Goal: Complete application form: Complete application form

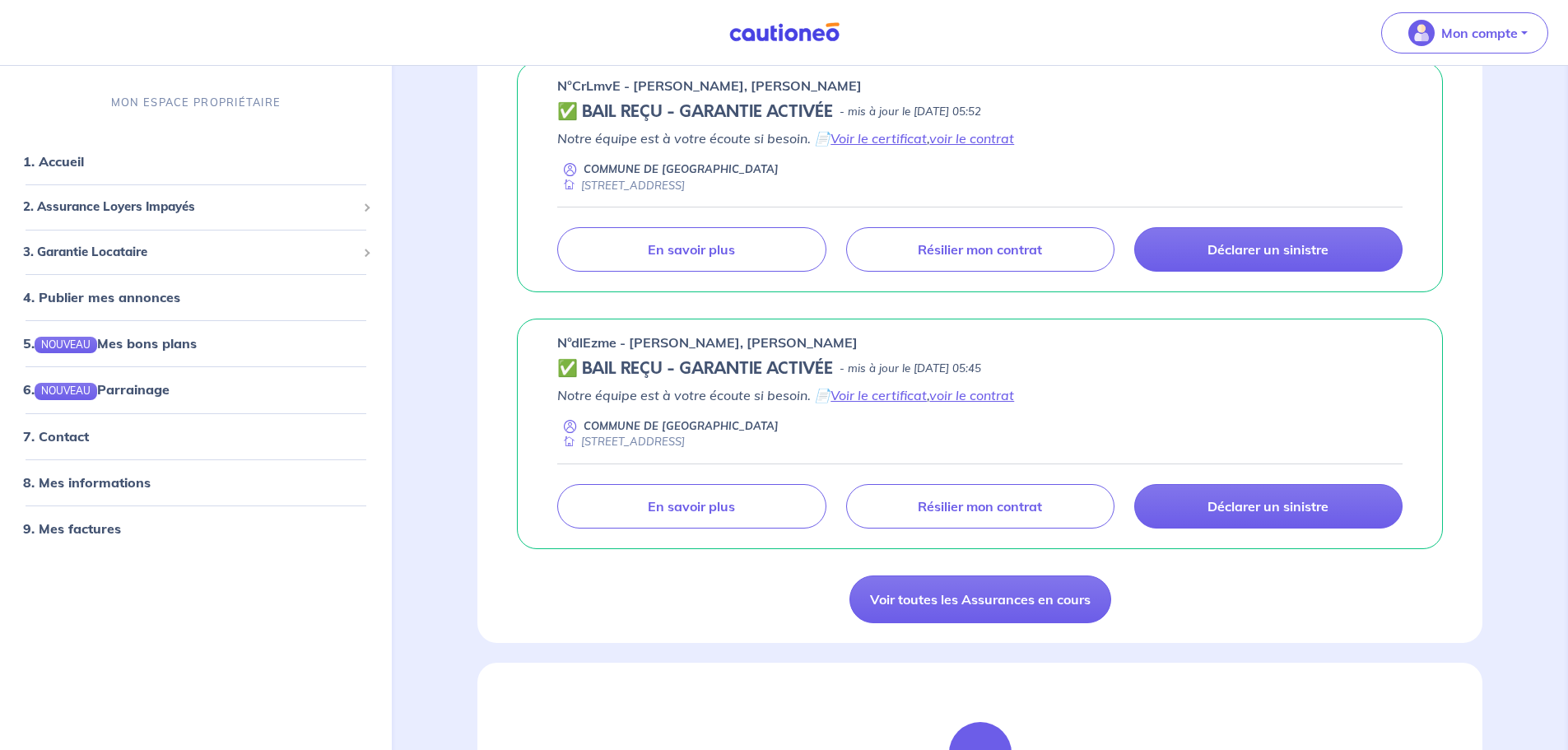
scroll to position [1153, 0]
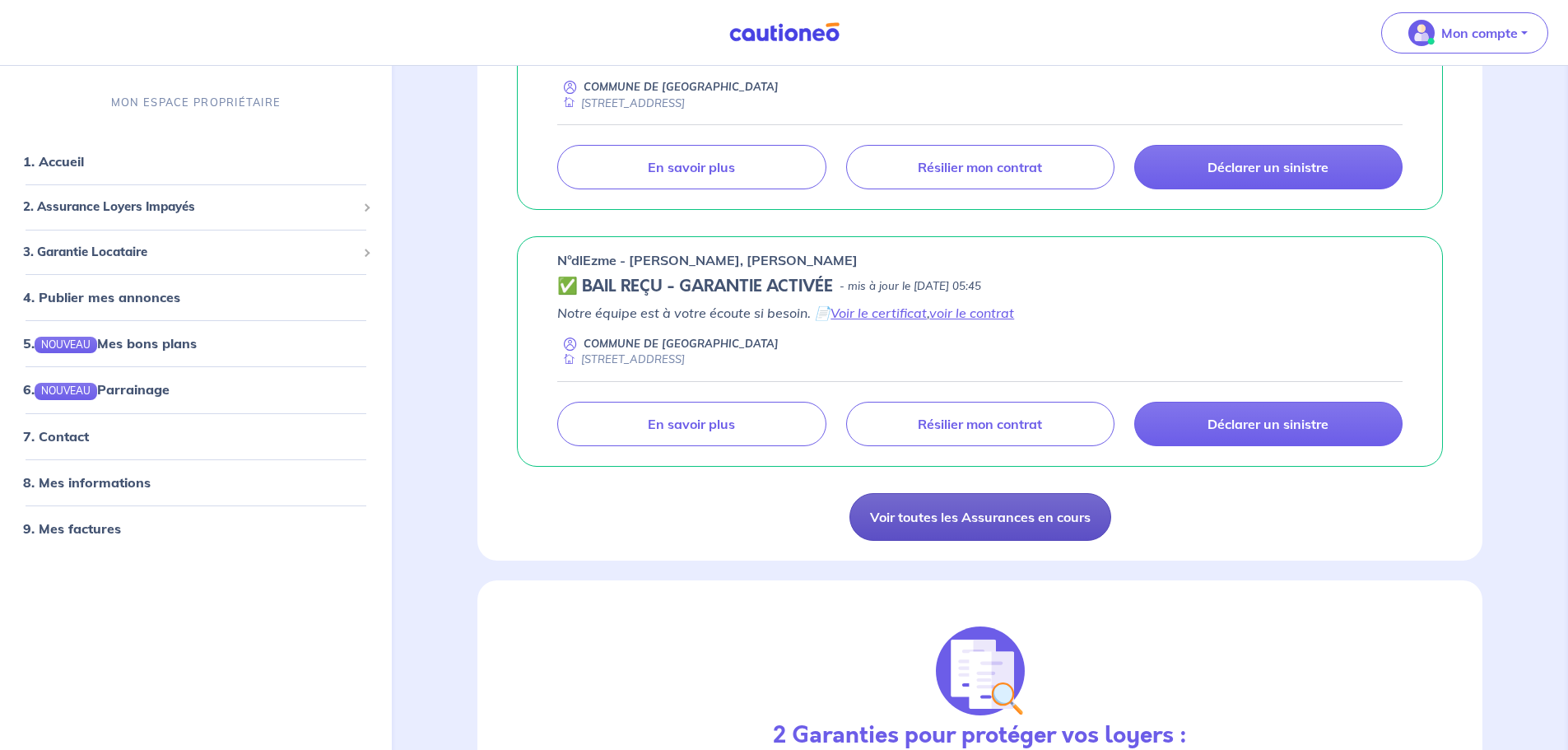
click at [1057, 507] on link "Voir toutes les Assurances en cours" at bounding box center [980, 517] width 261 height 48
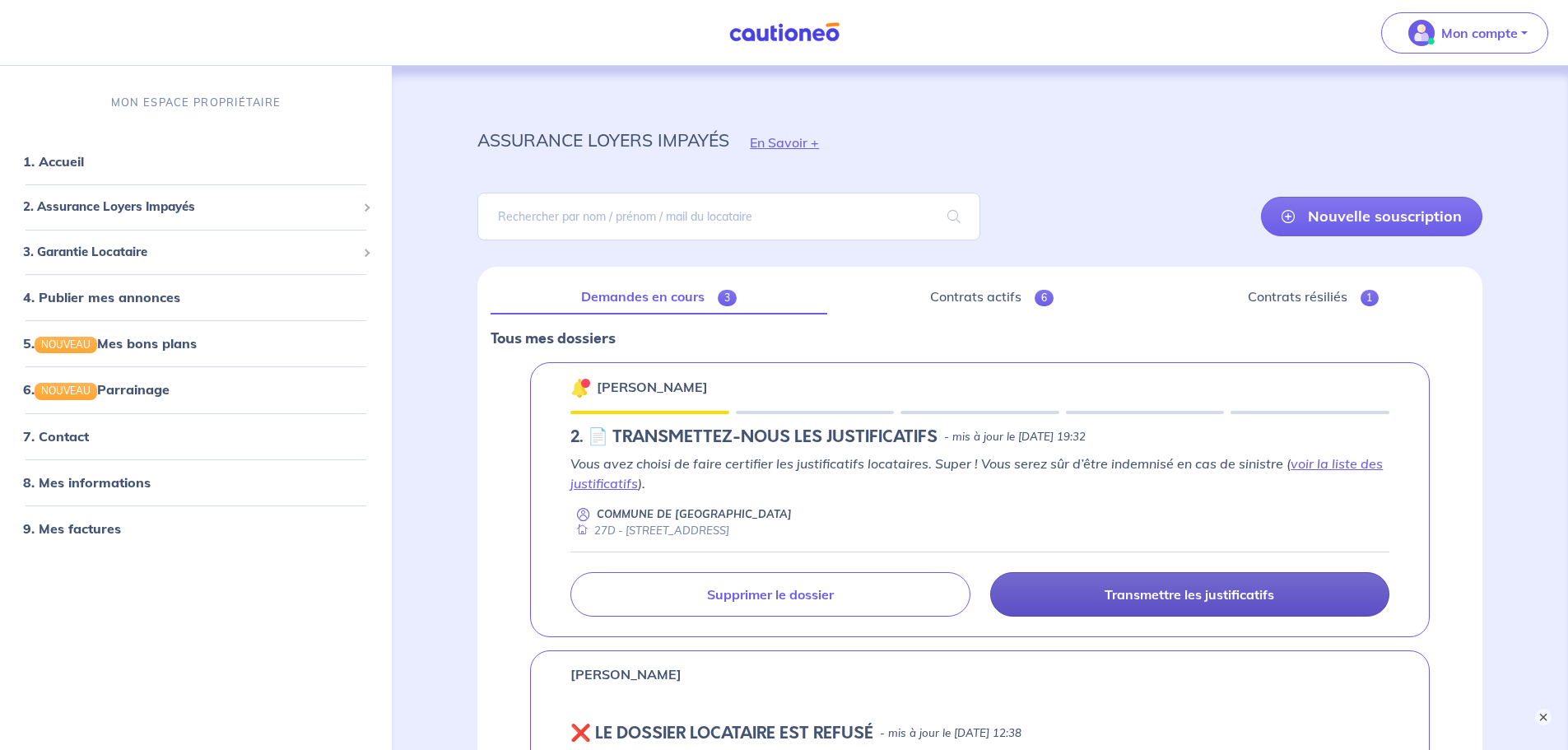
click at [1234, 585] on link "Transmettre les justificatifs" at bounding box center [1190, 594] width 399 height 44
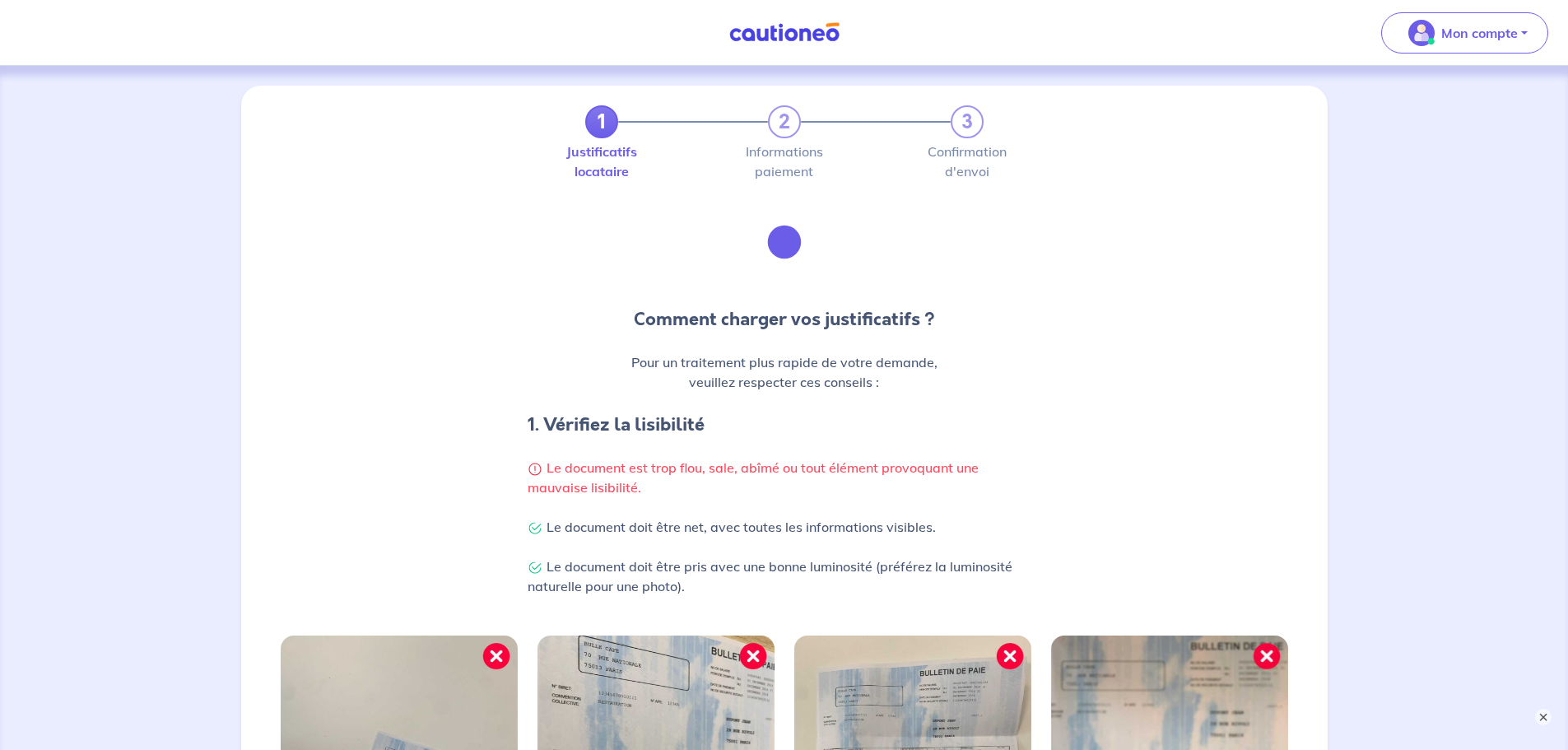
scroll to position [495, 0]
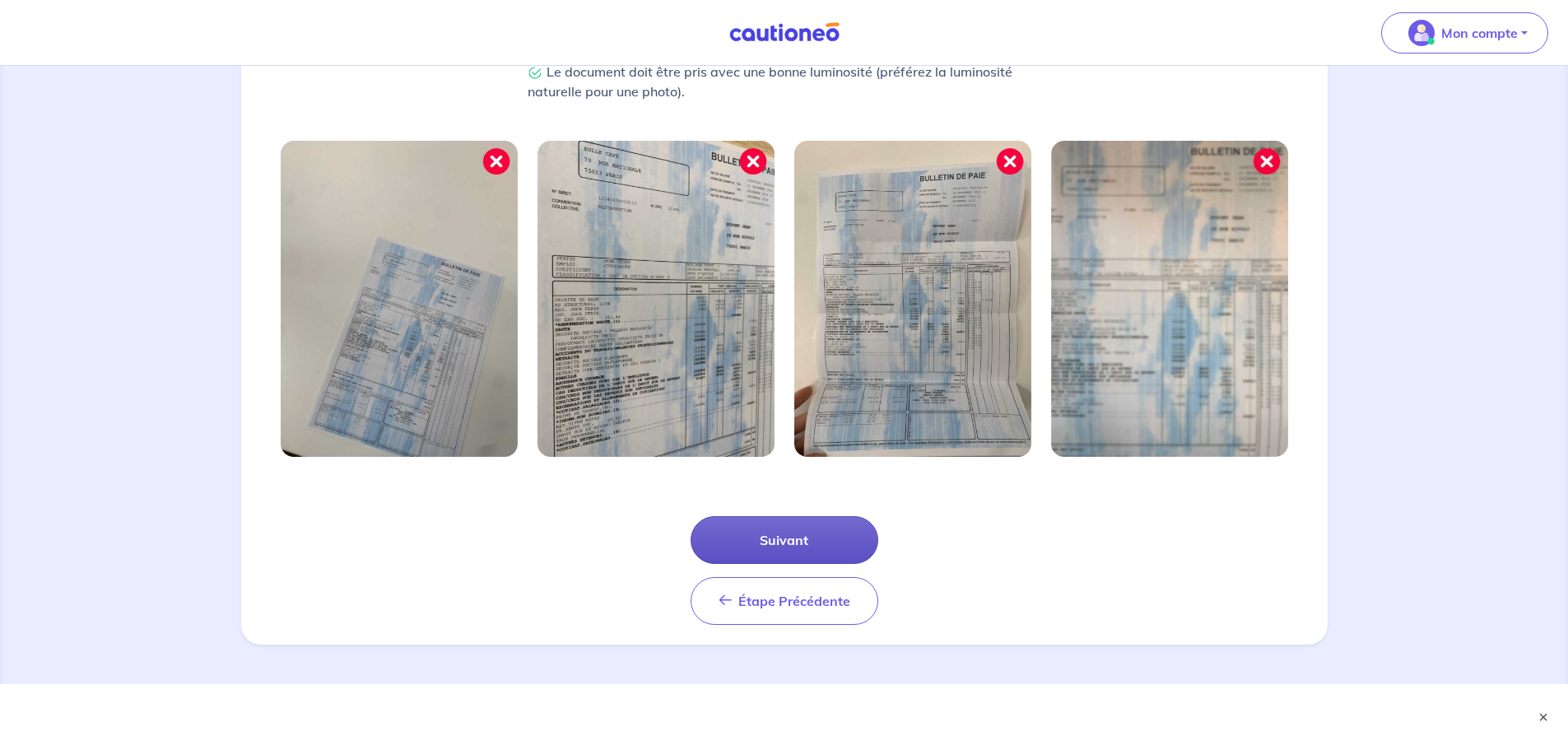
click at [798, 545] on button "Suivant" at bounding box center [784, 540] width 187 height 48
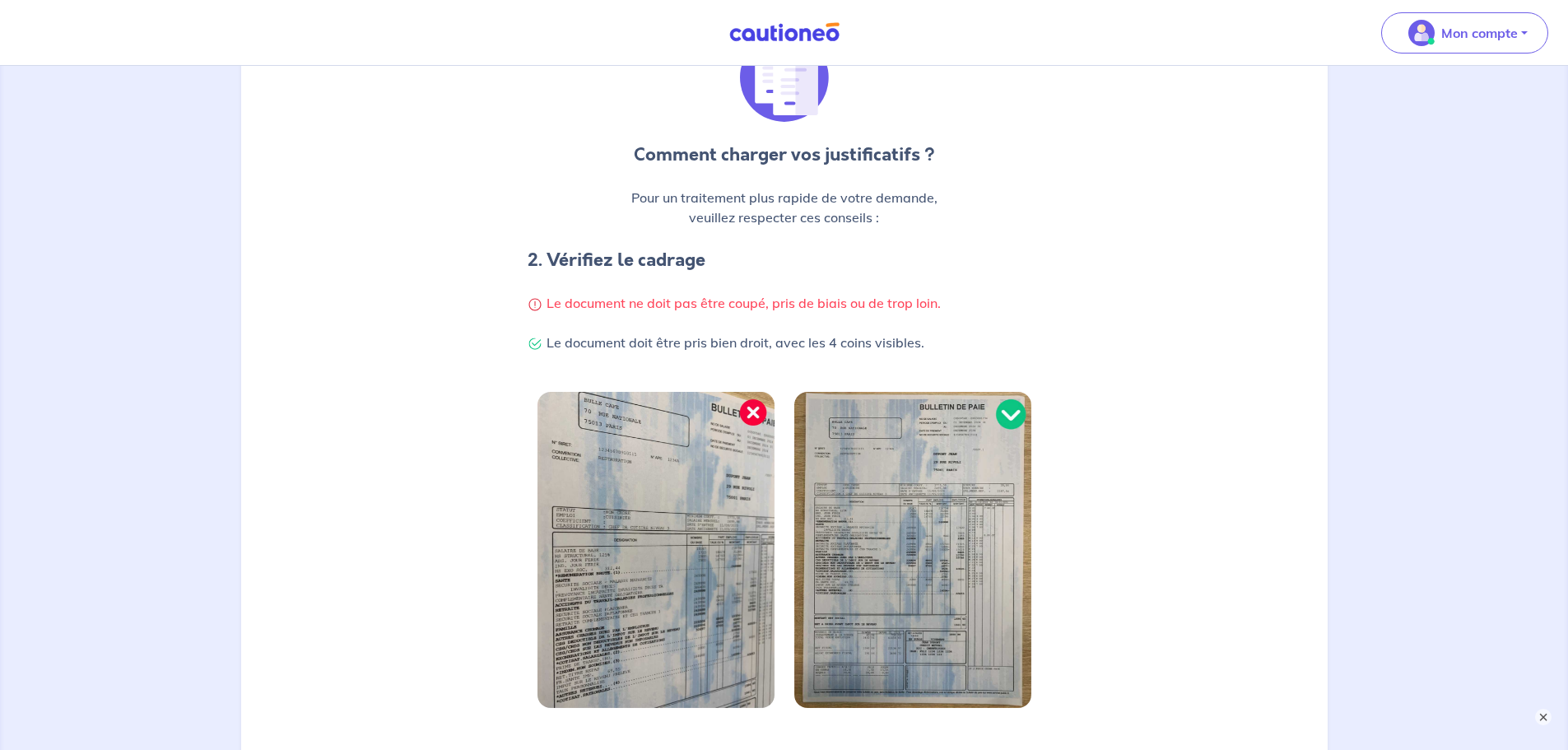
scroll to position [416, 0]
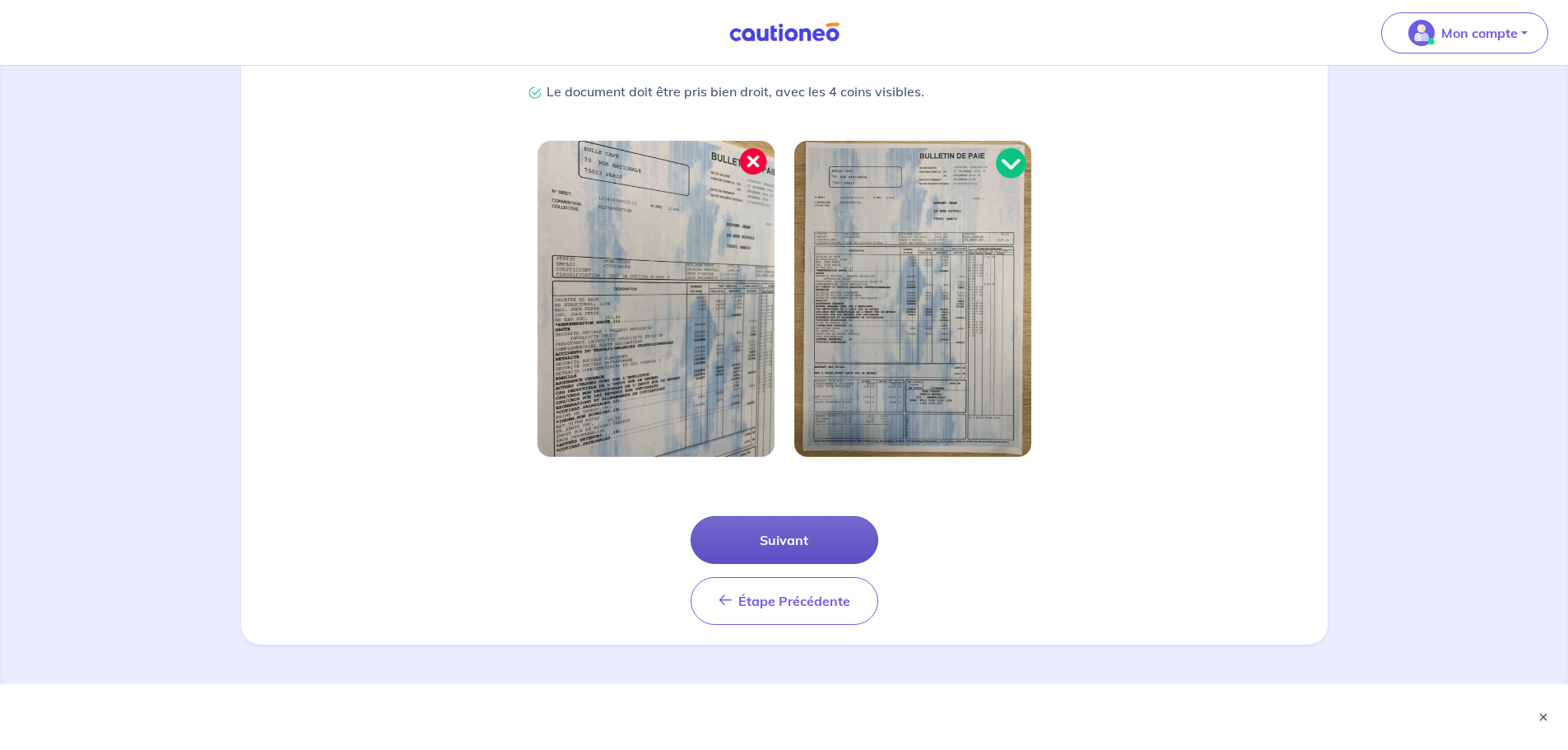
click at [816, 545] on button "Suivant" at bounding box center [784, 540] width 187 height 48
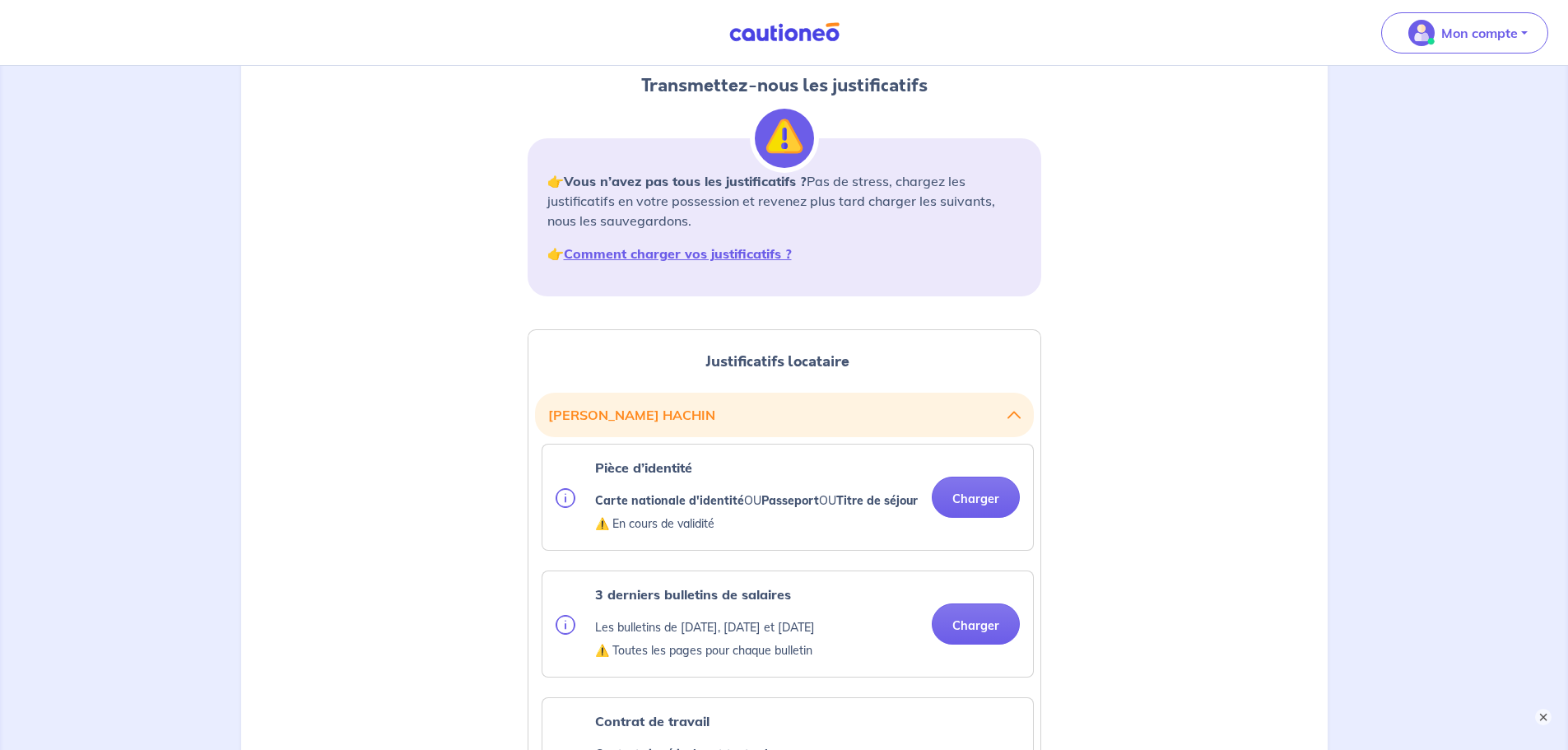
scroll to position [412, 0]
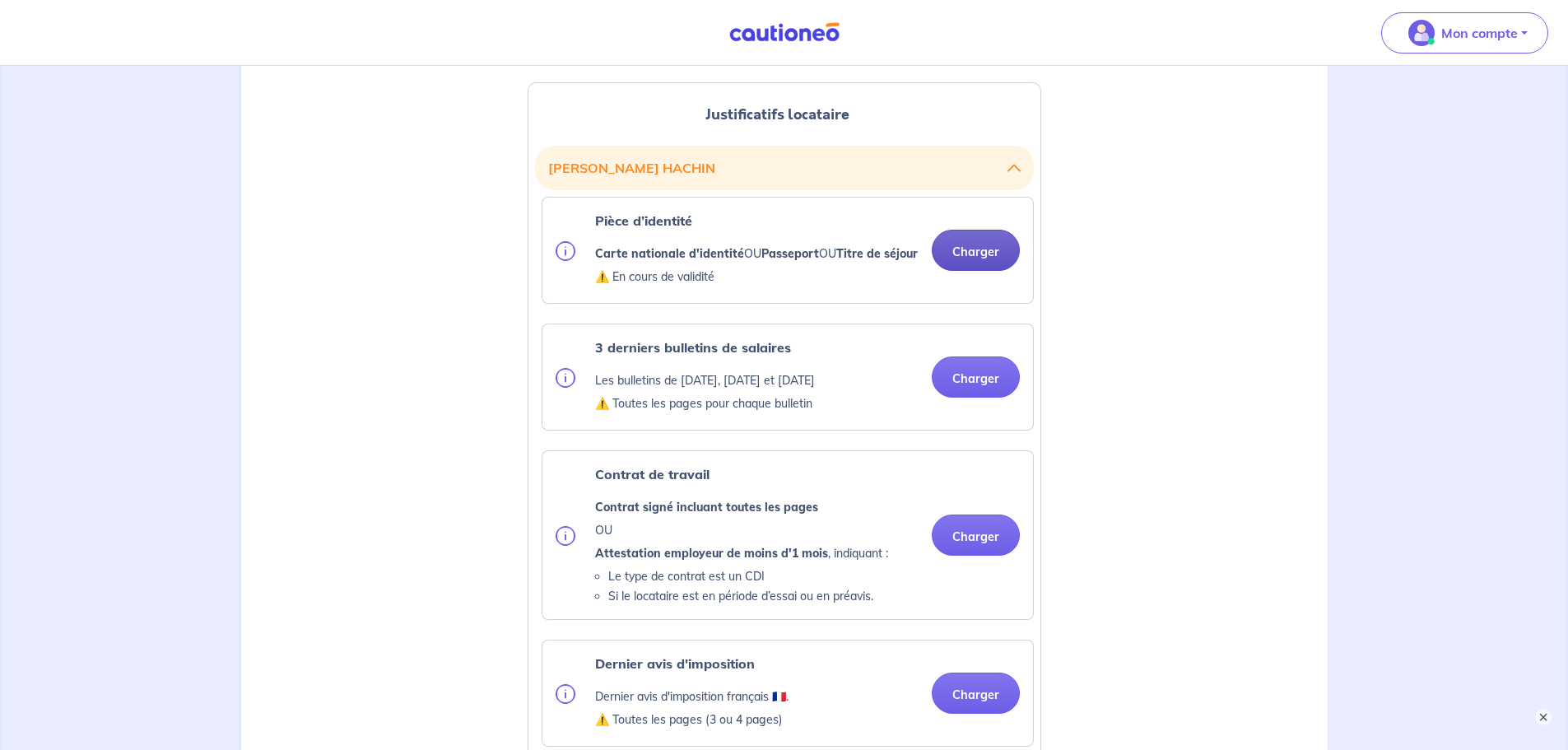
click at [965, 270] on button "Charger" at bounding box center [976, 251] width 88 height 41
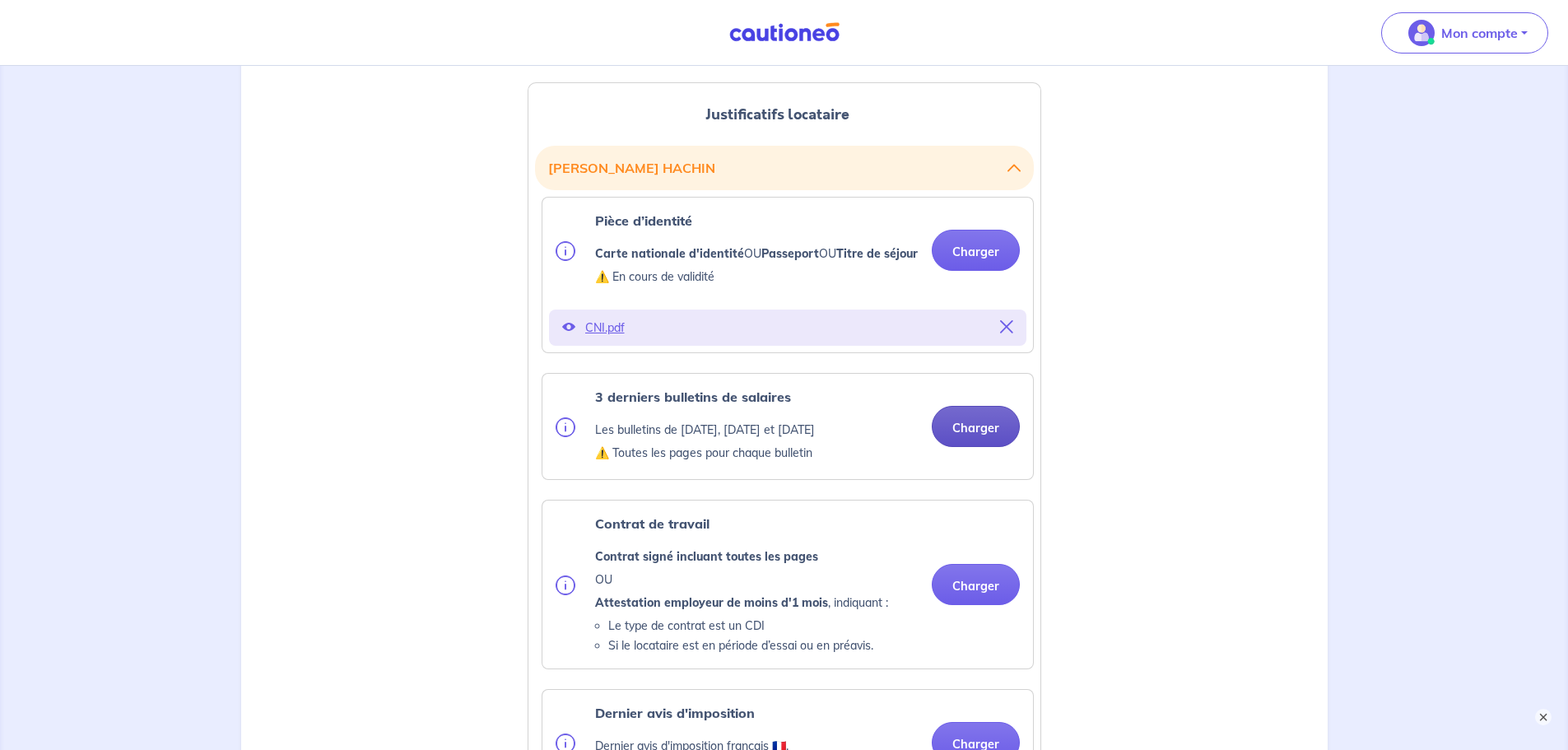
click at [962, 447] on button "Charger" at bounding box center [976, 426] width 88 height 41
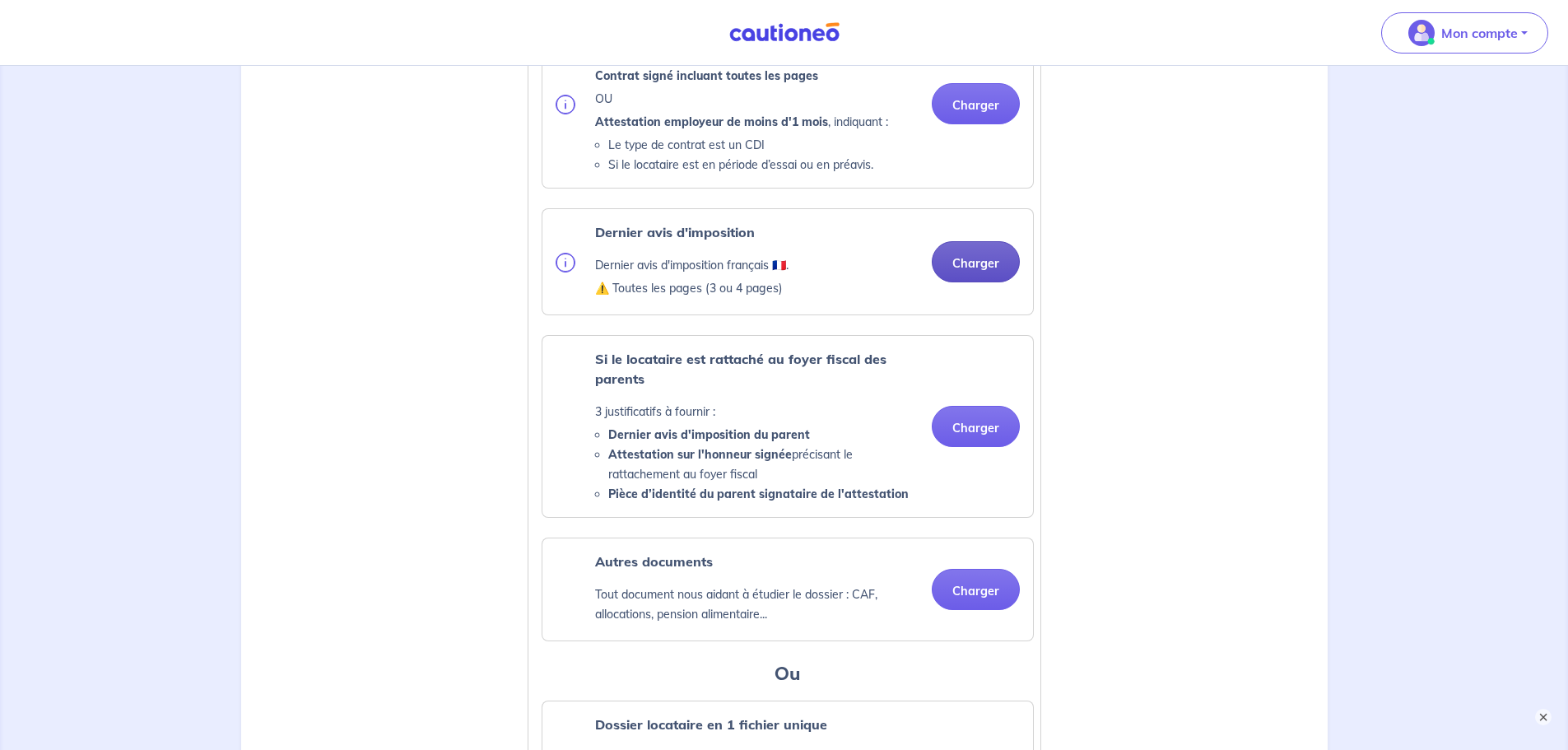
scroll to position [823, 0]
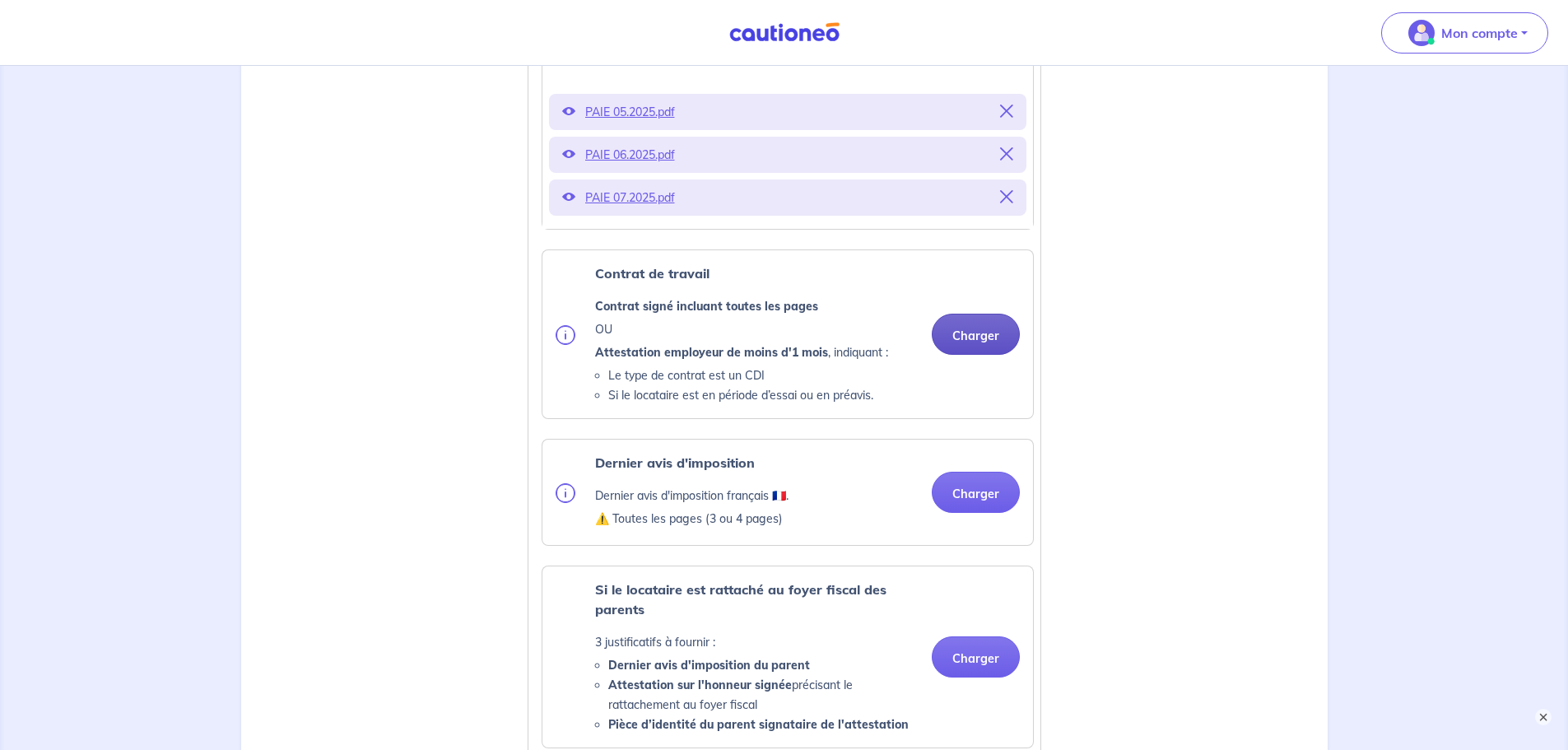
click at [978, 354] on button "Charger" at bounding box center [976, 334] width 88 height 41
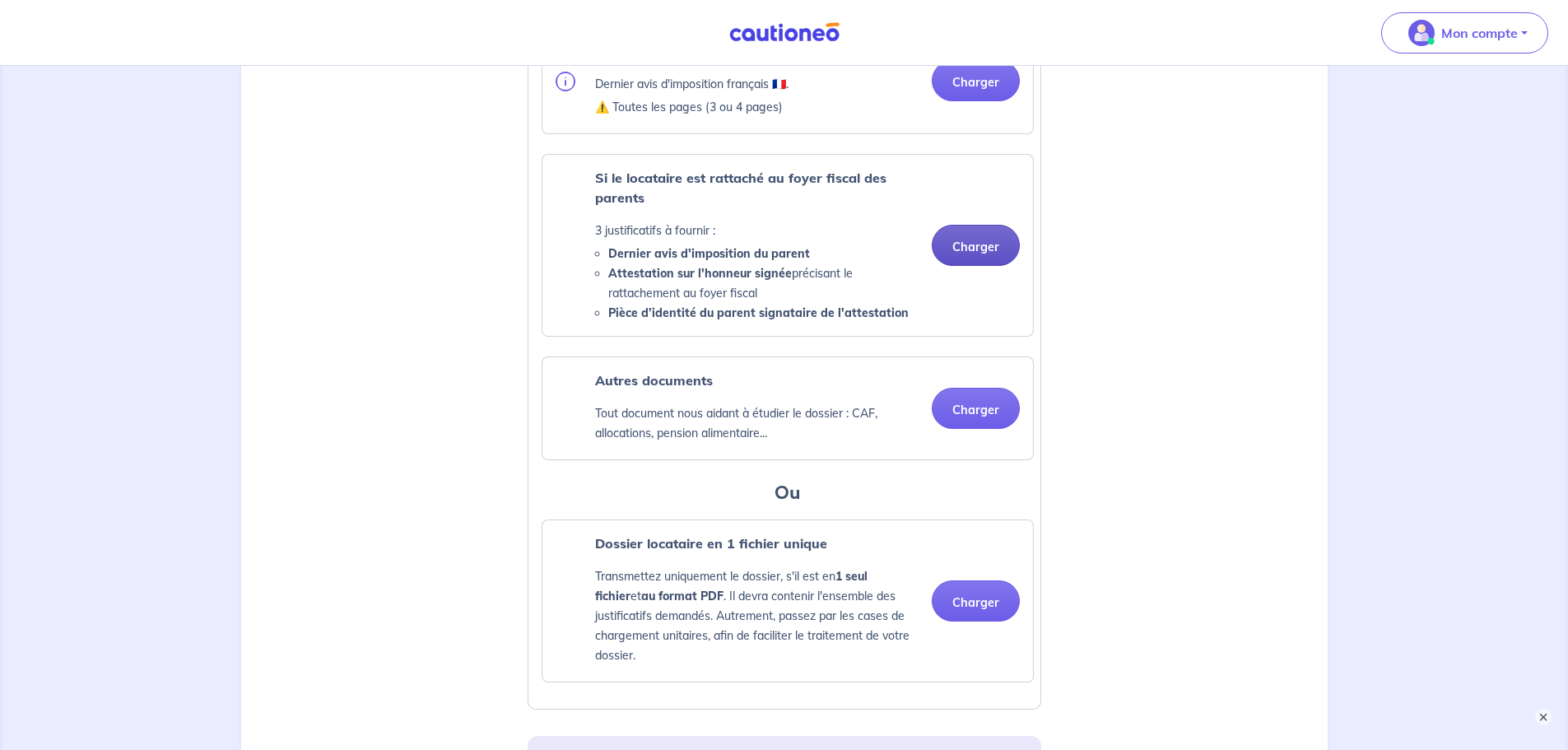
scroll to position [1070, 0]
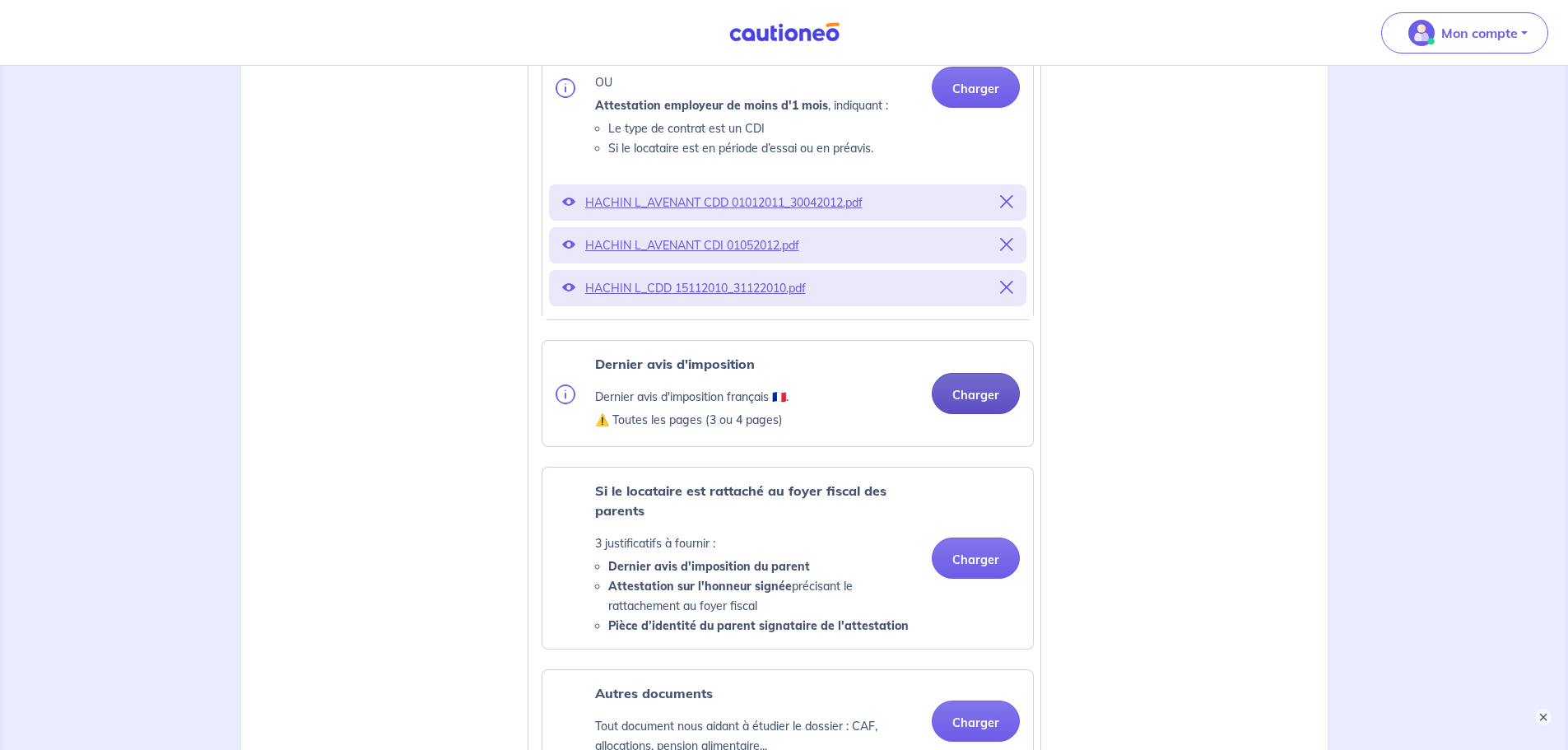
click at [964, 257] on p "HACHIN L_AVENANT CDI 01052012.pdf" at bounding box center [787, 245] width 405 height 23
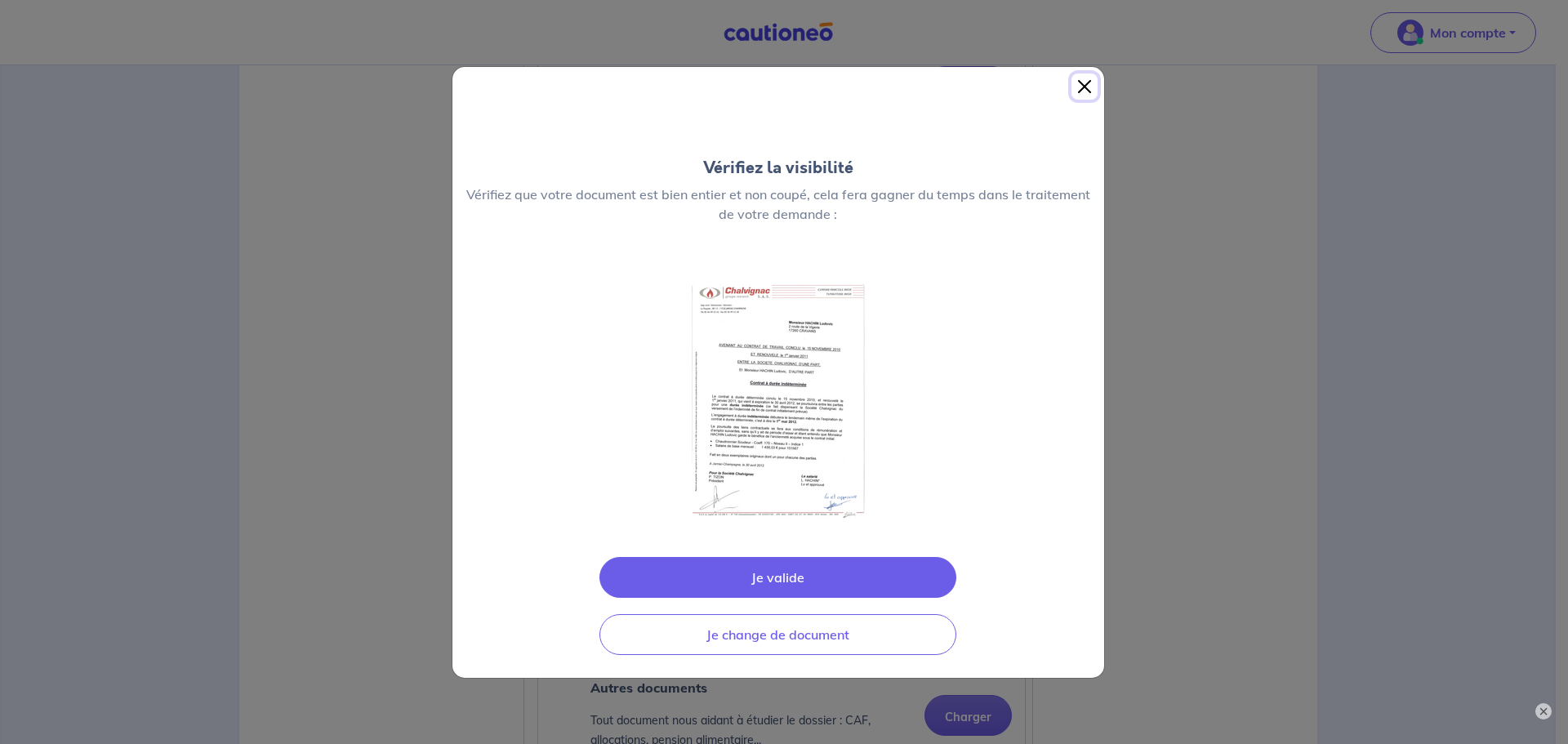
click at [1088, 90] on button "Close" at bounding box center [1084, 86] width 26 height 26
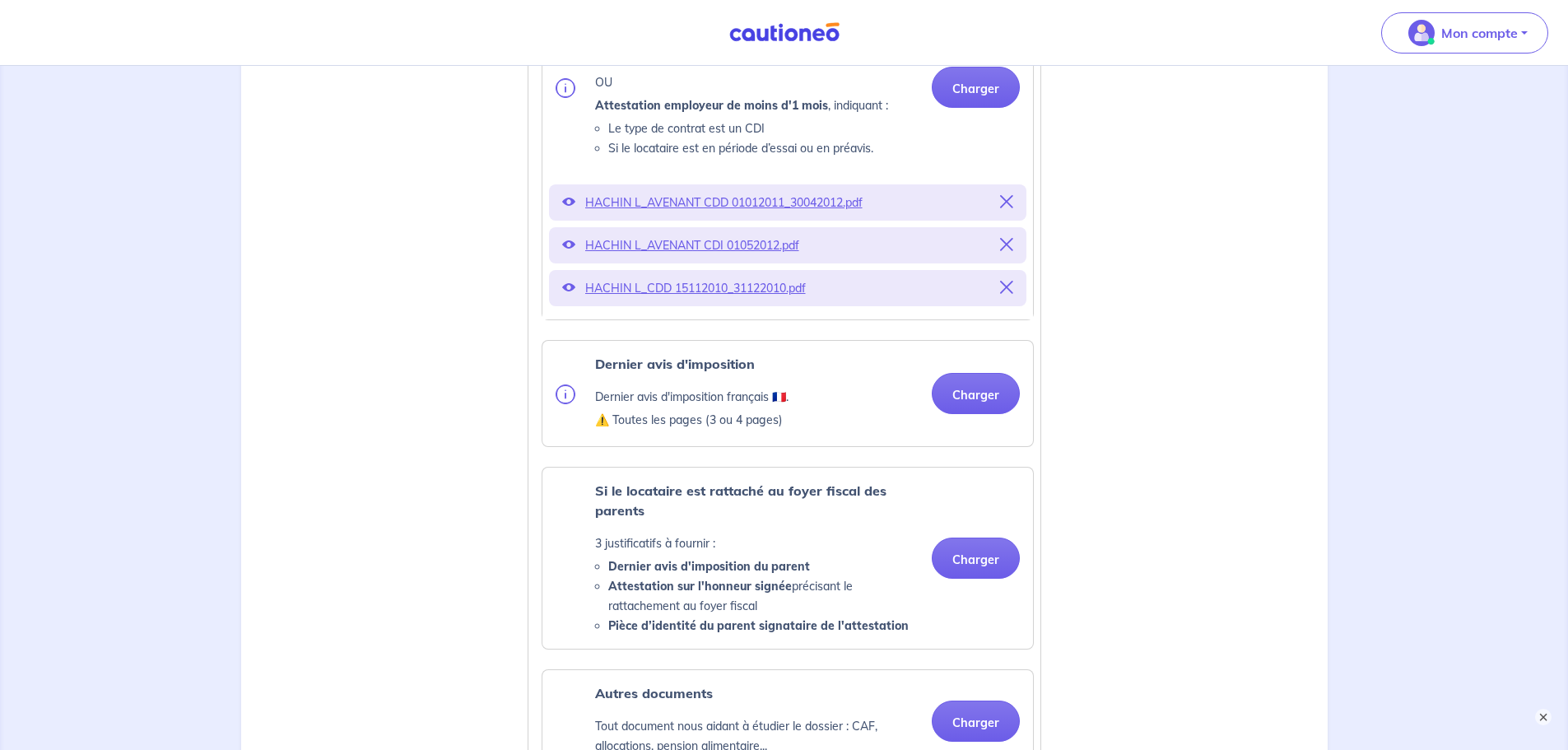
scroll to position [1153, 0]
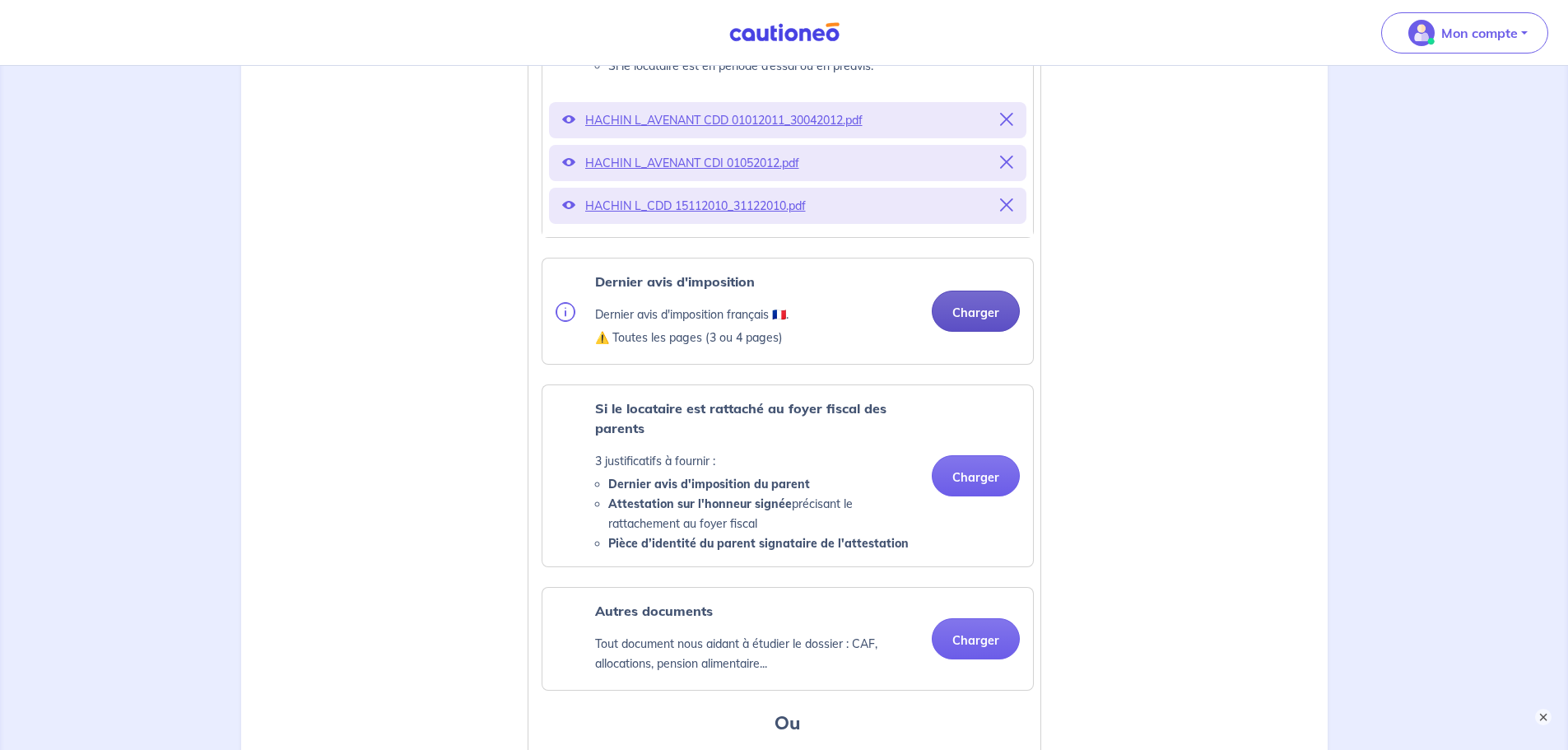
click at [971, 321] on button "Charger" at bounding box center [976, 311] width 88 height 41
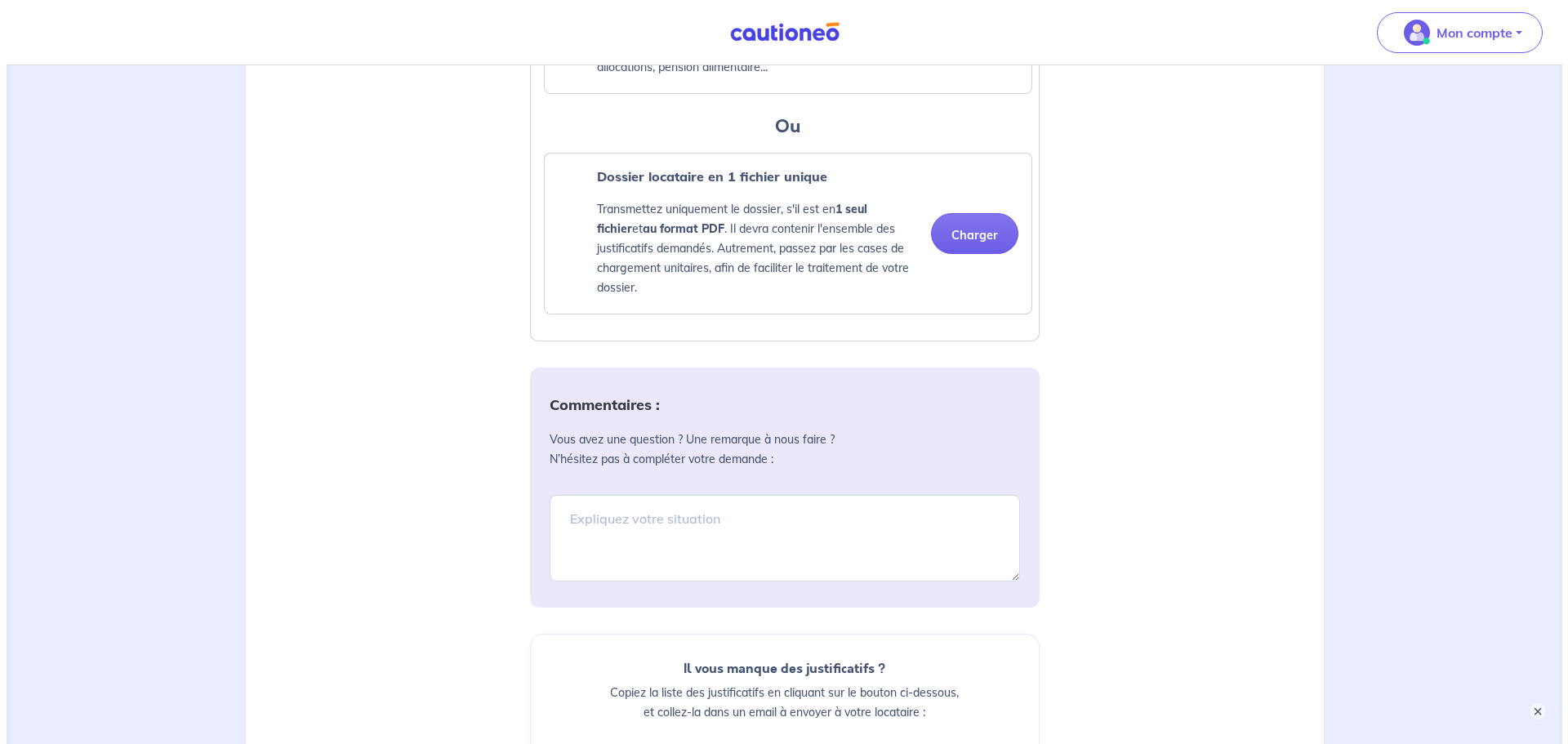
scroll to position [2136, 0]
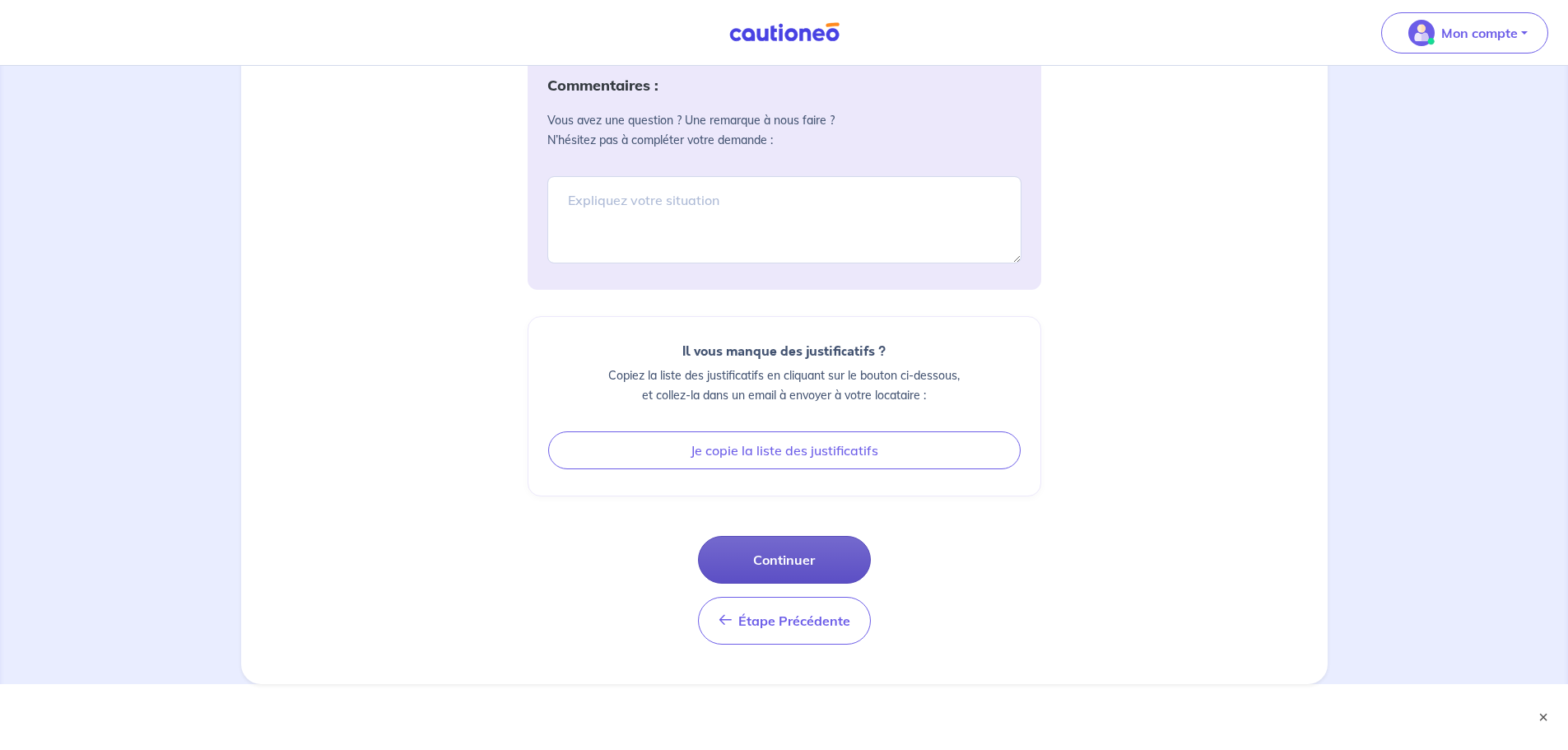
click at [800, 557] on button "Continuer" at bounding box center [784, 560] width 173 height 48
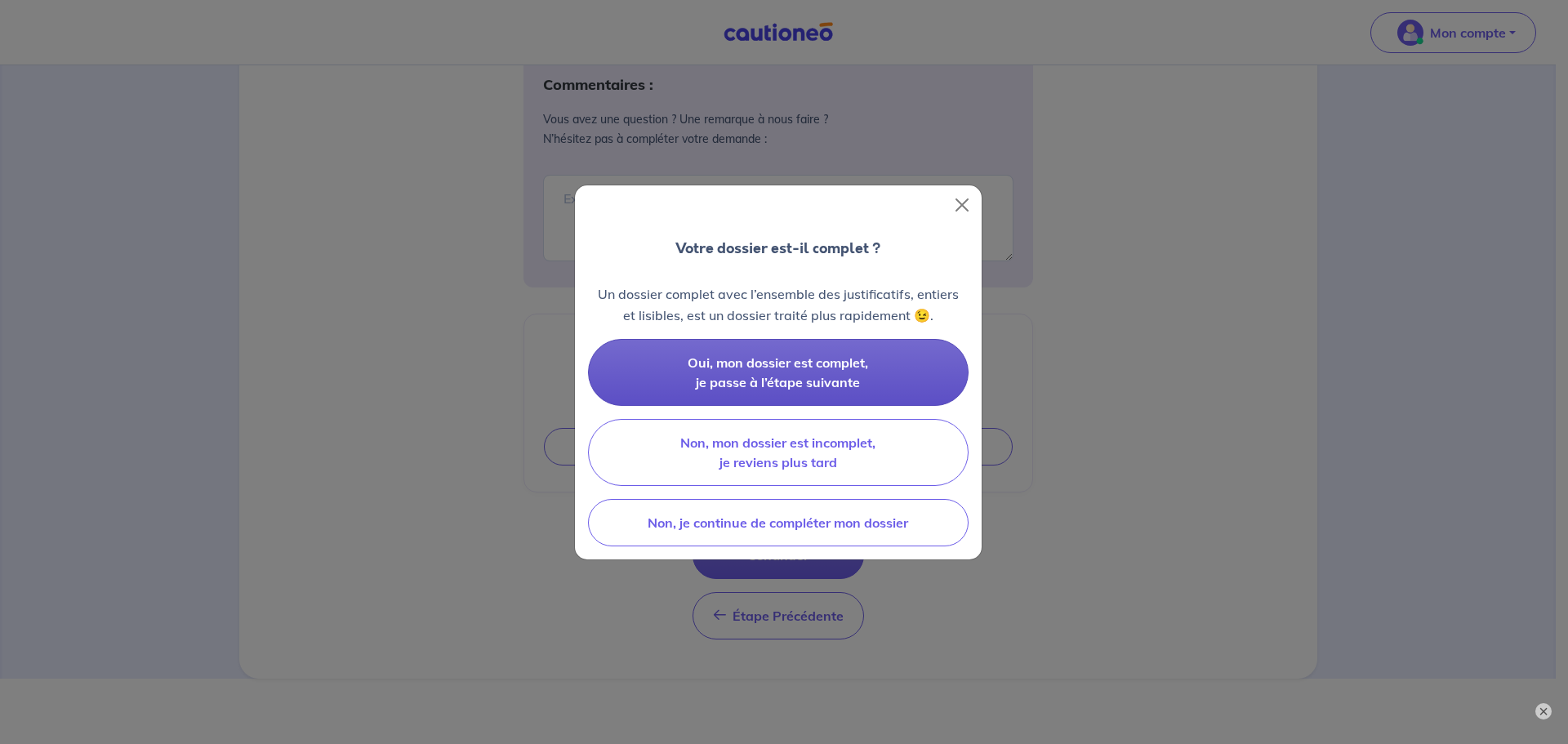
click at [782, 365] on span "Oui, mon dossier est complet, je passe à l’étape suivante" at bounding box center [778, 372] width 181 height 36
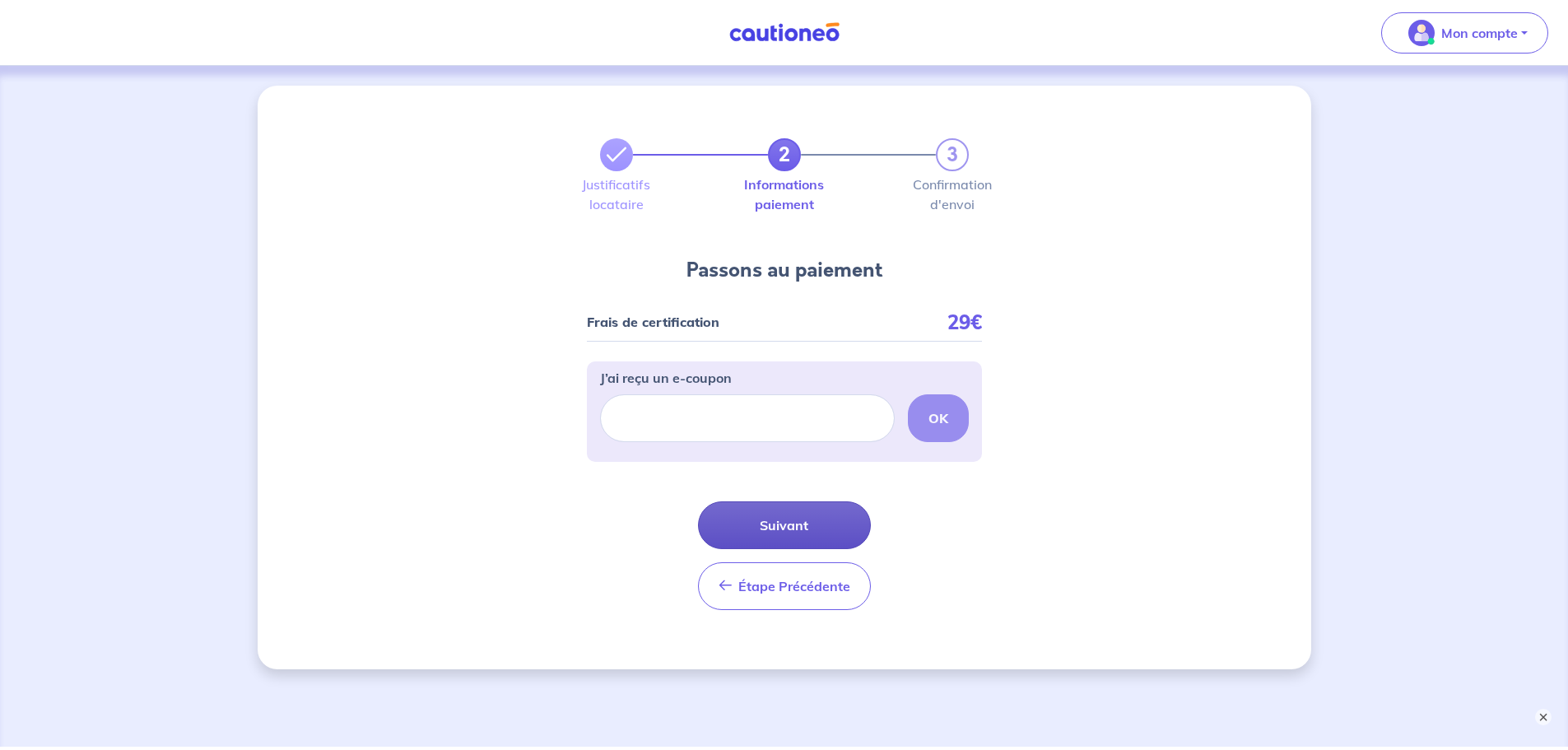
click at [800, 524] on button "Suivant" at bounding box center [784, 525] width 173 height 48
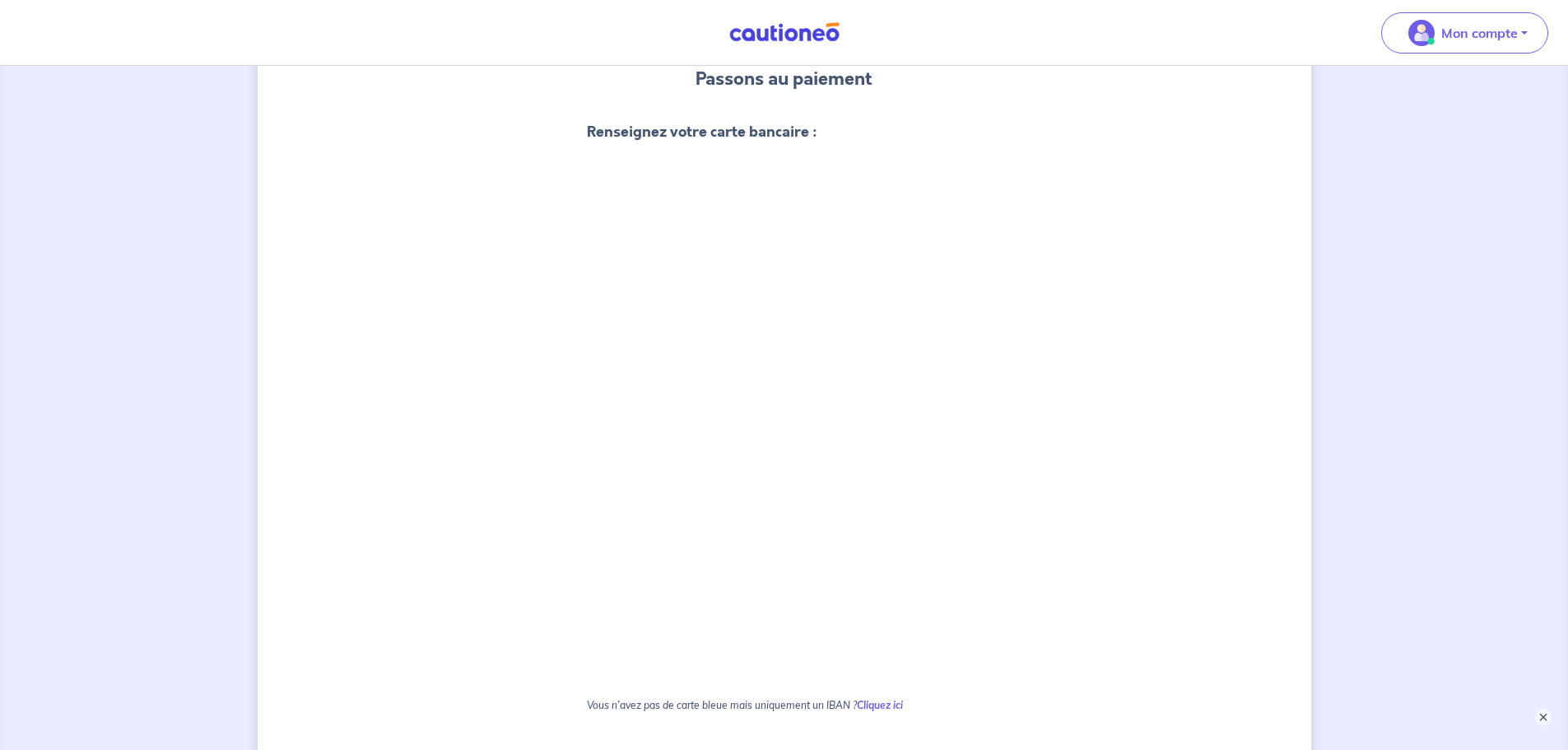
scroll to position [412, 0]
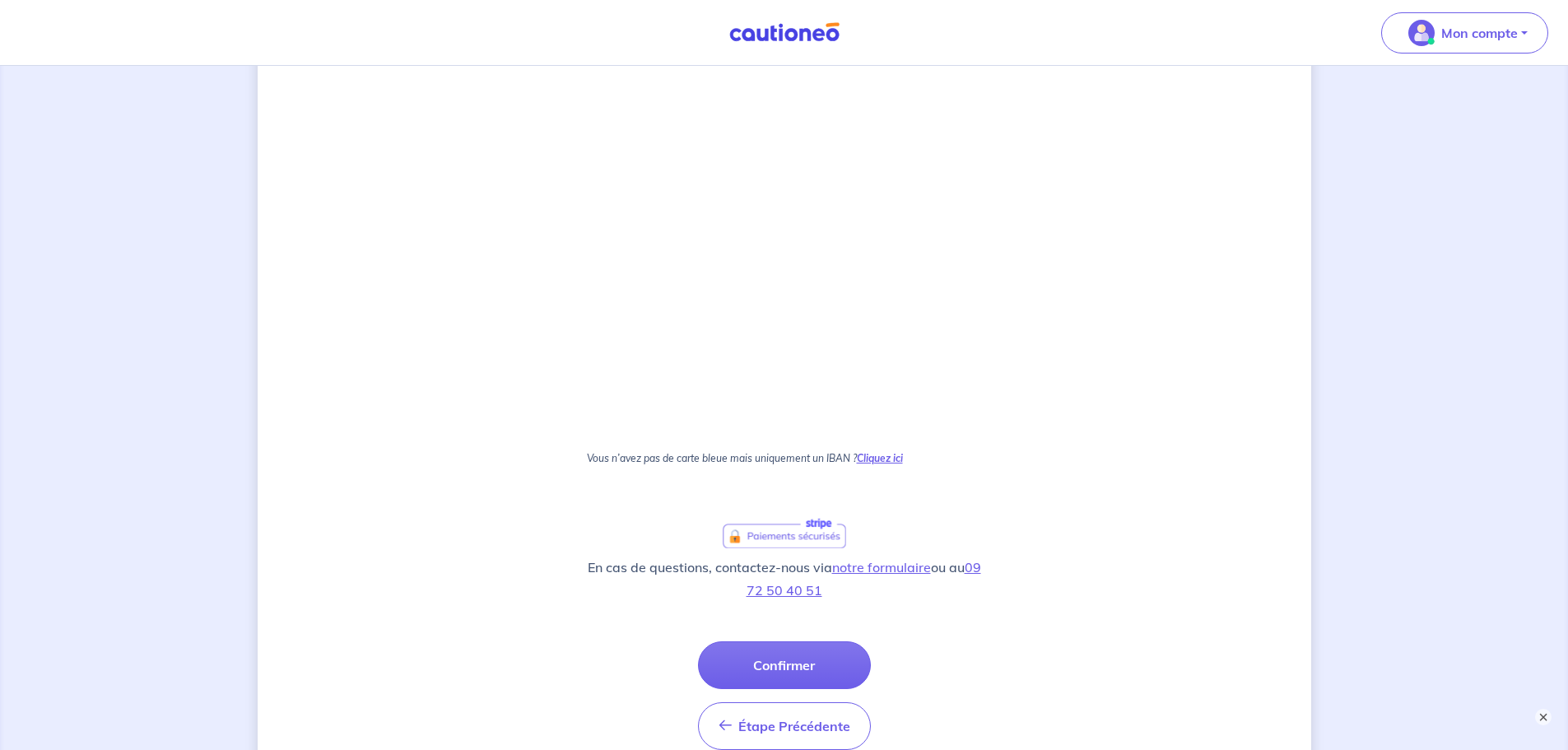
click at [892, 460] on strong "Cliquez ici" at bounding box center [880, 458] width 46 height 13
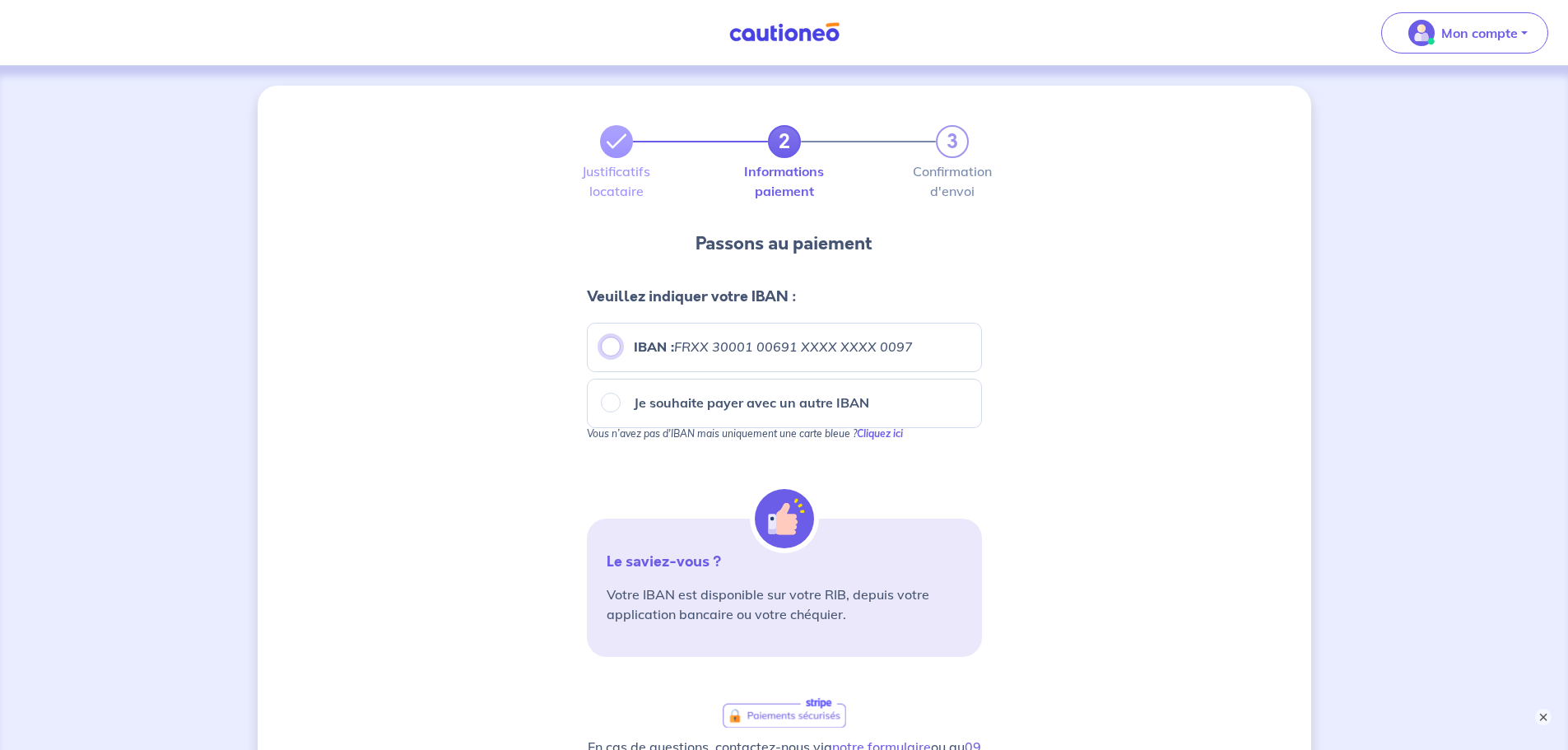
click at [606, 342] on input "IBAN : FRXX 30001 00691 XXXX XXXX 0097" at bounding box center [611, 347] width 20 height 20
radio input "true"
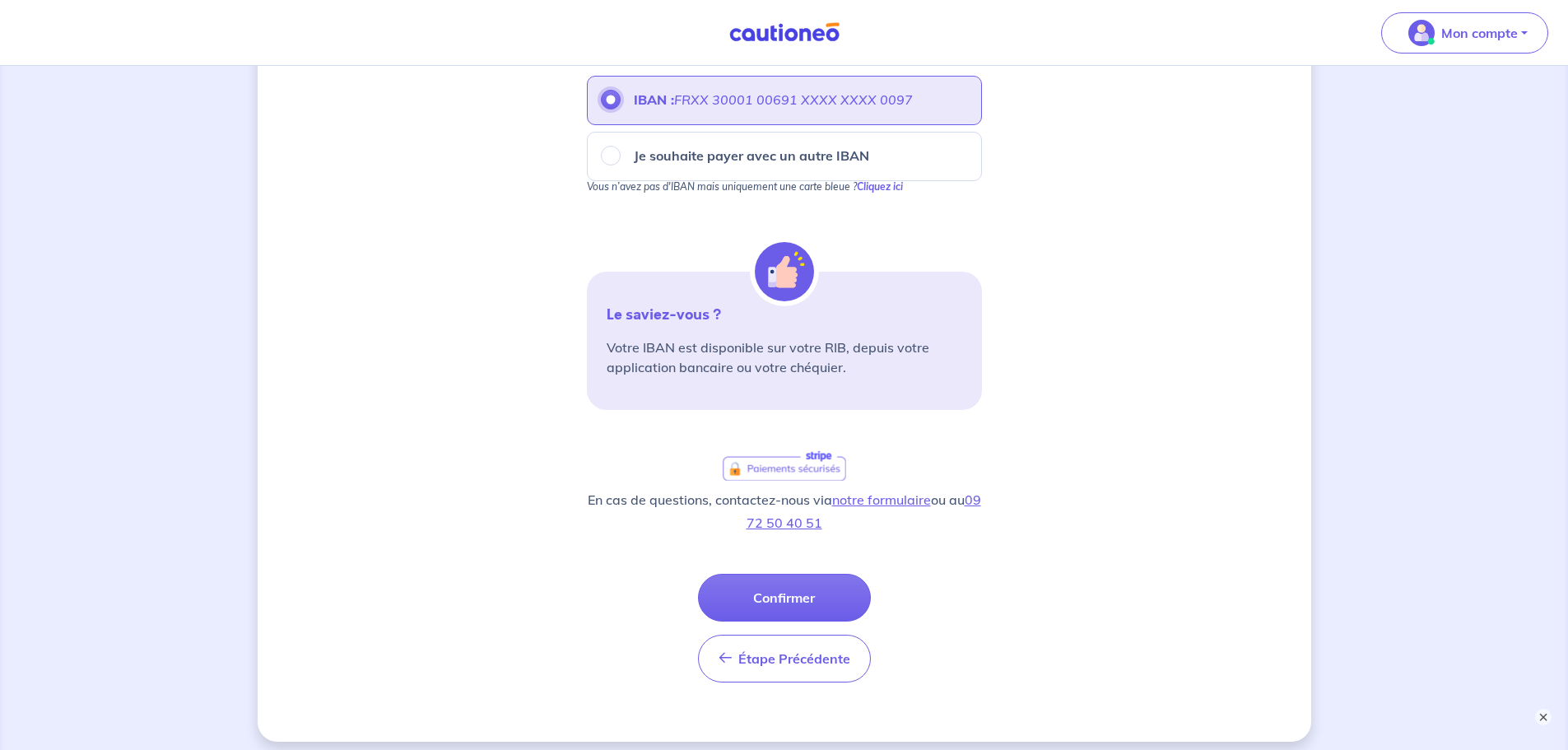
scroll to position [325, 0]
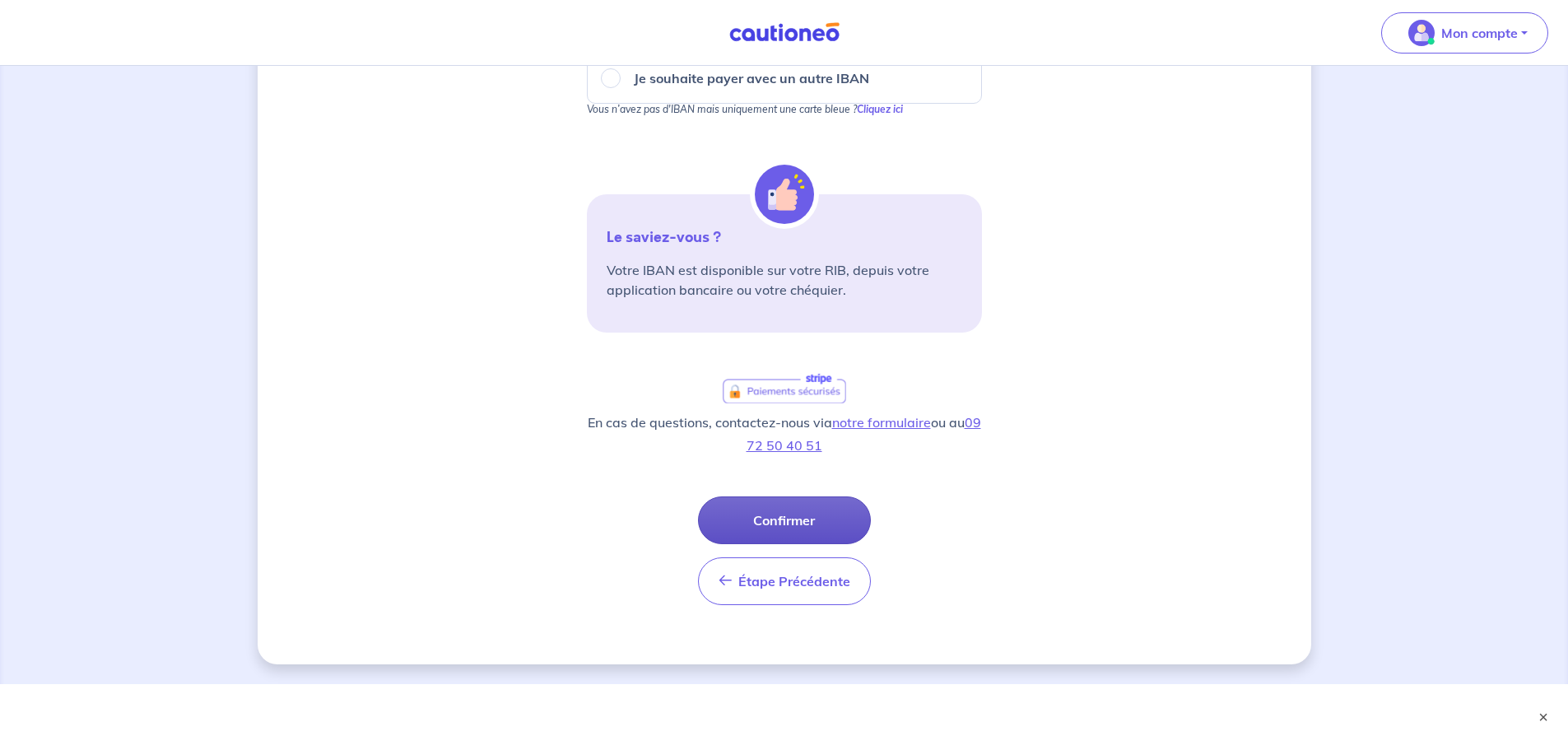
click at [811, 509] on button "Confirmer" at bounding box center [784, 520] width 173 height 48
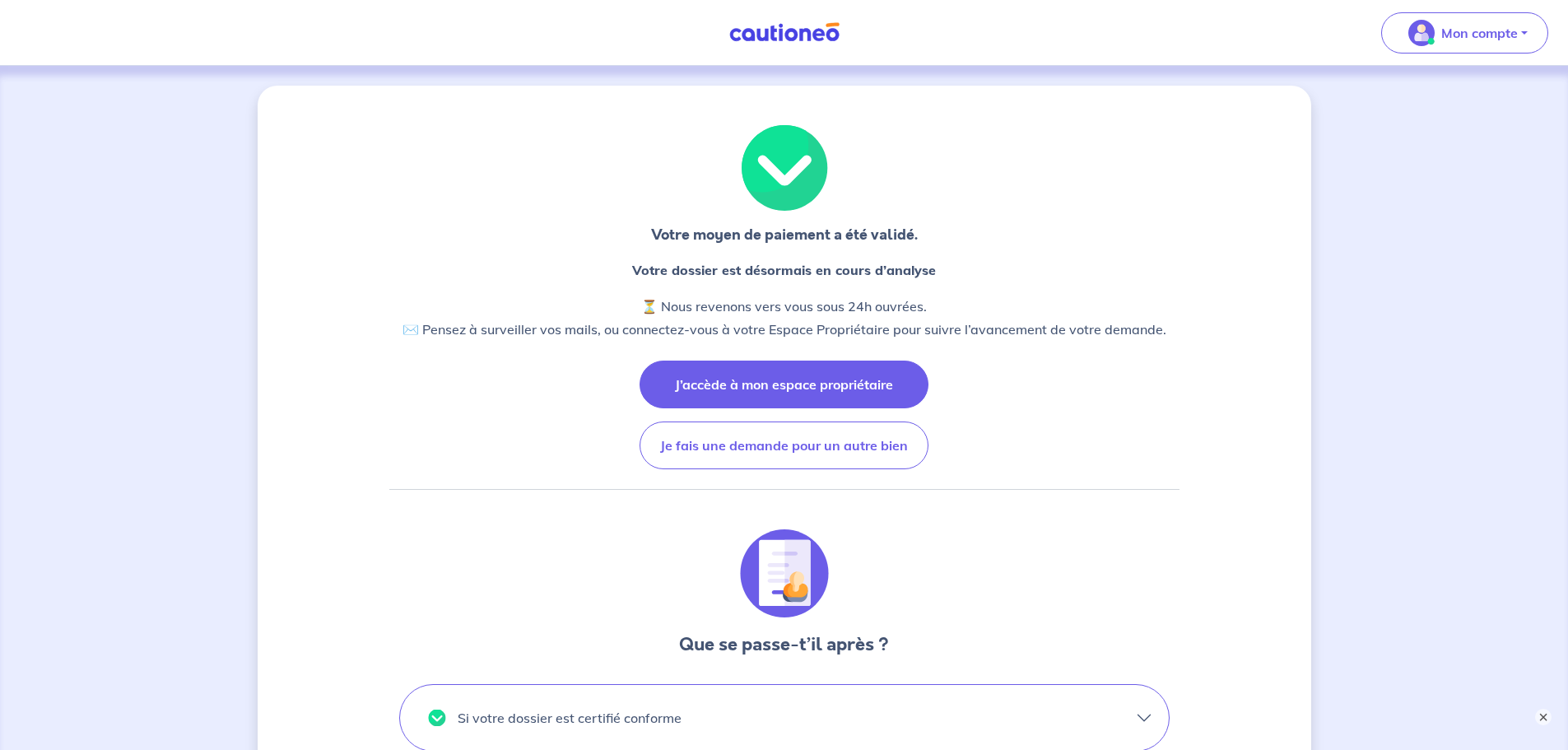
click at [733, 388] on button "J’accède à mon espace propriétaire" at bounding box center [784, 384] width 289 height 48
